Goal: Task Accomplishment & Management: Manage account settings

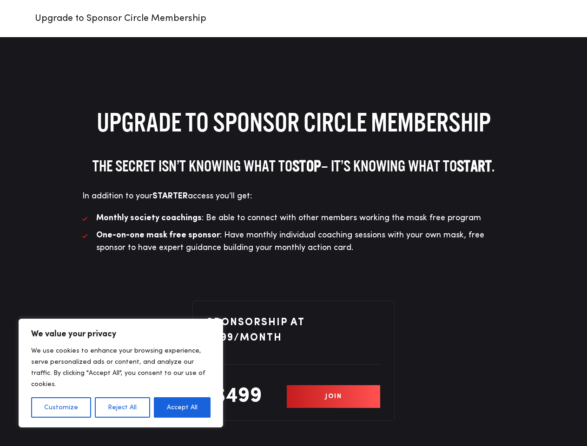
click at [293, 223] on li "Monthly society coachings : Be able to connect with other members working the m…" at bounding box center [293, 218] width 423 height 13
click at [61, 407] on button "Customize" at bounding box center [61, 407] width 60 height 20
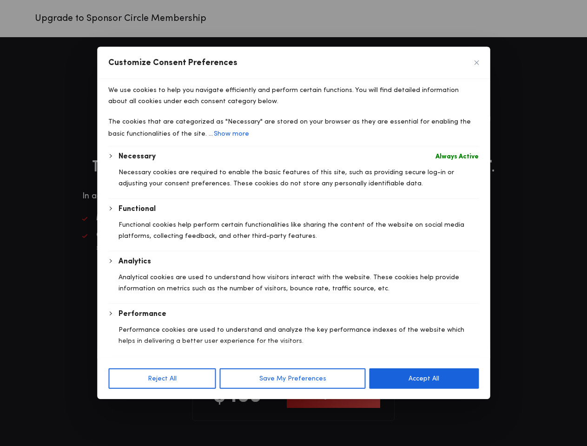
click at [122, 407] on div at bounding box center [293, 223] width 587 height 446
click at [182, 107] on p "We use cookies to help you navigate efficiently and perform certain functions. …" at bounding box center [293, 96] width 370 height 22
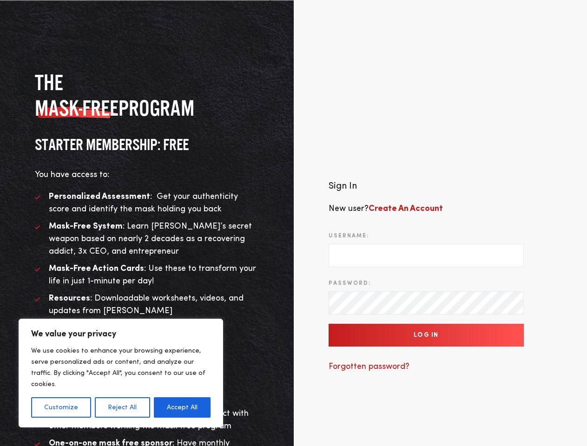
click at [294, 223] on div "Sign In New user? Create An Account Username: Password: Log In Forgotten passwo…" at bounding box center [441, 281] width 294 height 342
click at [61, 407] on button "Customize" at bounding box center [61, 407] width 60 height 20
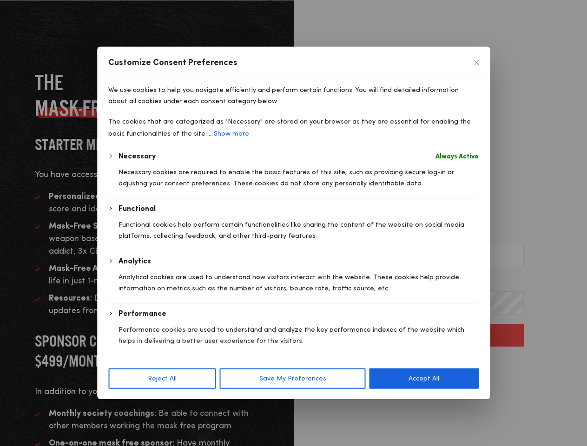
click at [122, 407] on div at bounding box center [293, 223] width 587 height 446
click at [182, 407] on div "Necessary Always Active Necessary cookies are required to enable the basic feat…" at bounding box center [293, 279] width 370 height 257
click at [426, 242] on p "Functional cookies help perform certain functionalities like sharing the conten…" at bounding box center [298, 230] width 360 height 22
